Goal: Task Accomplishment & Management: Complete application form

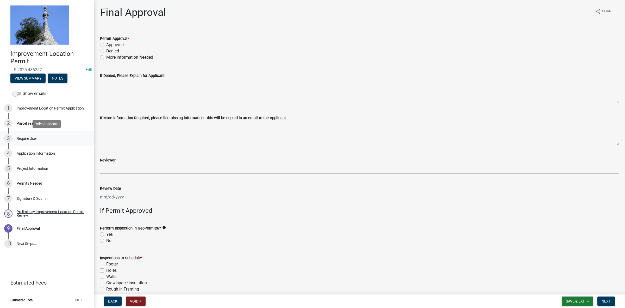
click at [29, 137] on div "Require User" at bounding box center [27, 139] width 20 height 4
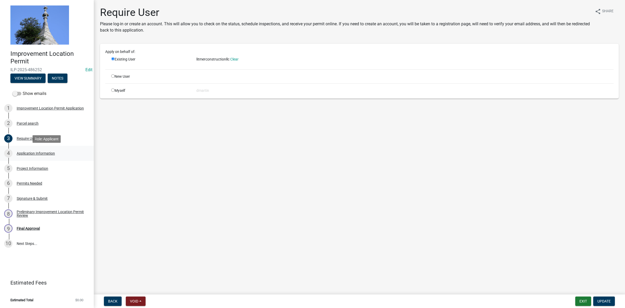
click at [35, 151] on div "Application Information" at bounding box center [36, 153] width 38 height 4
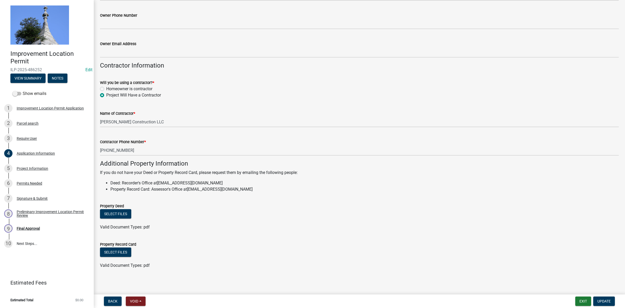
scroll to position [227, 0]
click at [42, 168] on div "Project Information" at bounding box center [33, 169] width 32 height 4
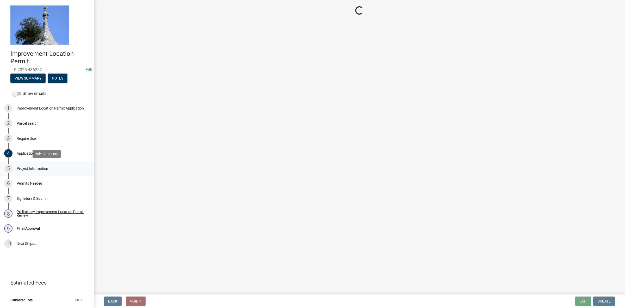
scroll to position [0, 0]
select select "419ee964-ccd9-4da1-89cd-4978b7f06523"
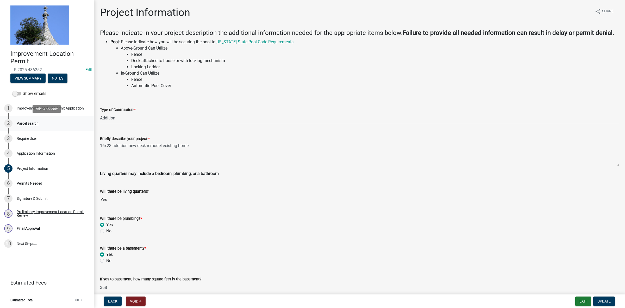
click at [30, 124] on div "Parcel search" at bounding box center [28, 123] width 22 height 4
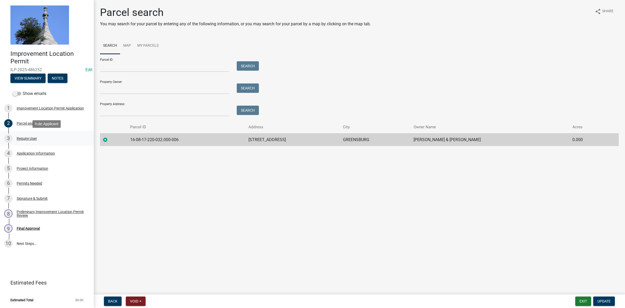
click at [31, 137] on div "Require User" at bounding box center [27, 139] width 20 height 4
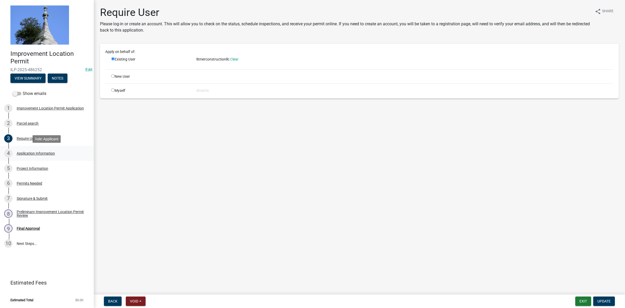
click at [32, 154] on div "Application Information" at bounding box center [36, 153] width 38 height 4
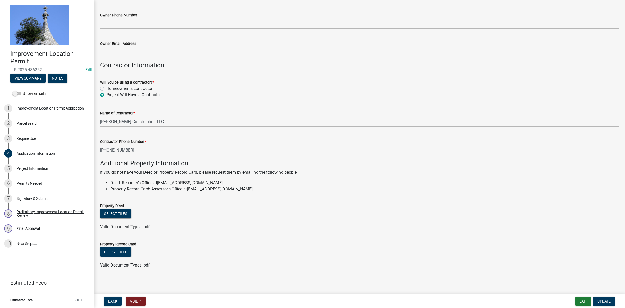
scroll to position [227, 0]
click at [39, 168] on div "Project Information" at bounding box center [33, 169] width 32 height 4
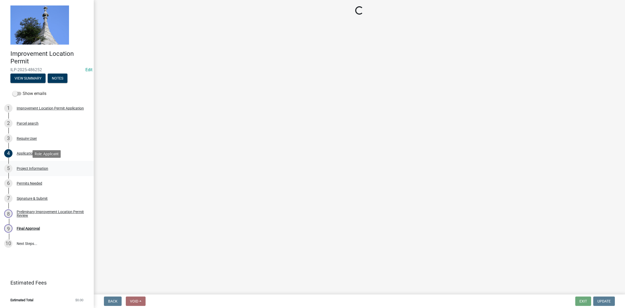
select select "419ee964-ccd9-4da1-89cd-4978b7f06523"
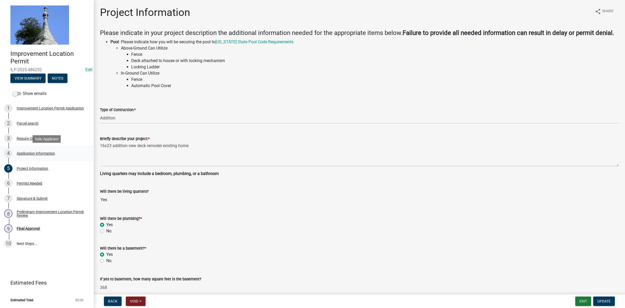
click at [51, 151] on div "Application Information" at bounding box center [36, 153] width 38 height 4
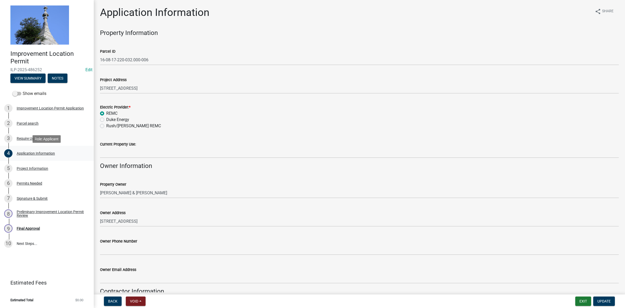
click at [37, 153] on div "Application Information" at bounding box center [36, 153] width 38 height 4
click at [37, 168] on div "Project Information" at bounding box center [33, 169] width 32 height 4
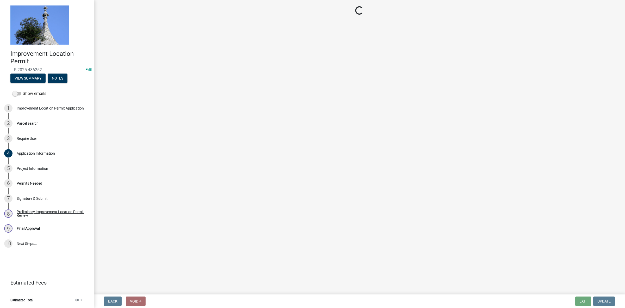
select select "419ee964-ccd9-4da1-89cd-4978b7f06523"
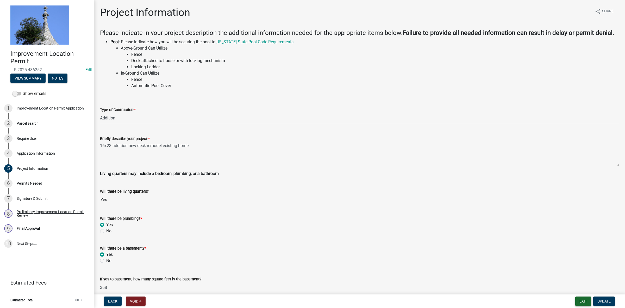
click at [583, 302] on button "Exit" at bounding box center [584, 300] width 16 height 9
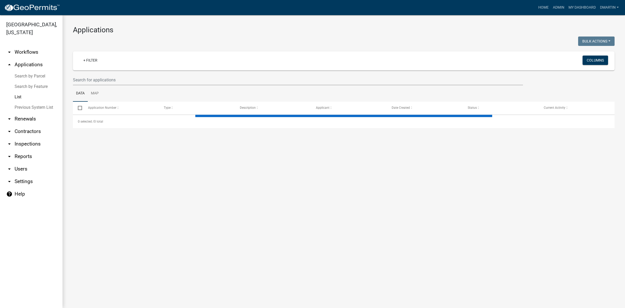
select select "3: 100"
